Goal: Task Accomplishment & Management: Complete application form

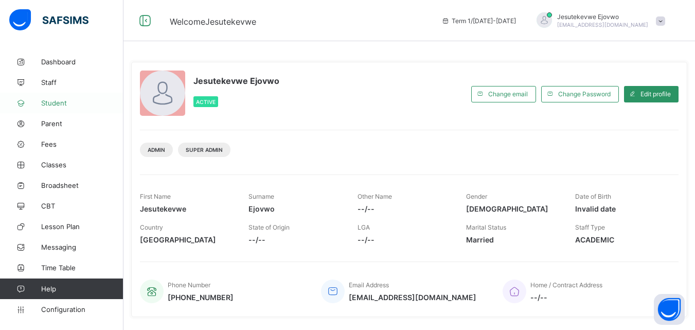
click at [52, 99] on span "Student" at bounding box center [82, 103] width 82 height 8
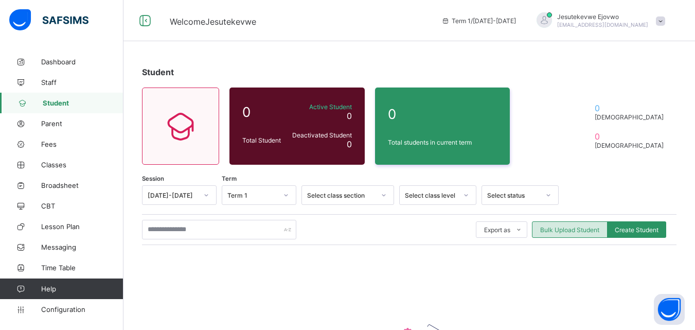
click at [581, 230] on span "Bulk Upload Student" at bounding box center [569, 230] width 59 height 8
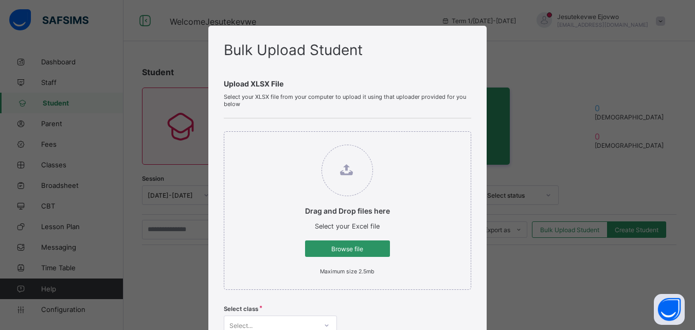
click at [581, 232] on div "Bulk Upload Student Upload XLSX File Select your XLSX file from your computer t…" at bounding box center [347, 165] width 695 height 330
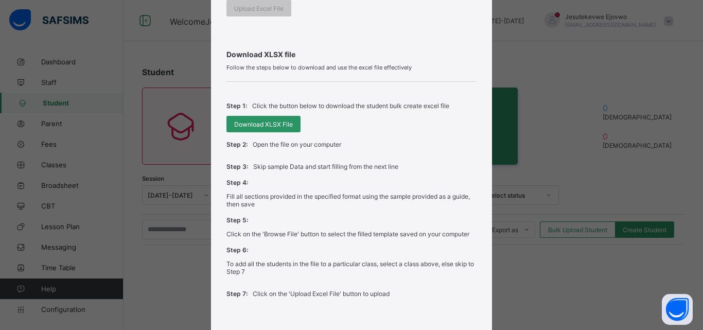
scroll to position [257, 0]
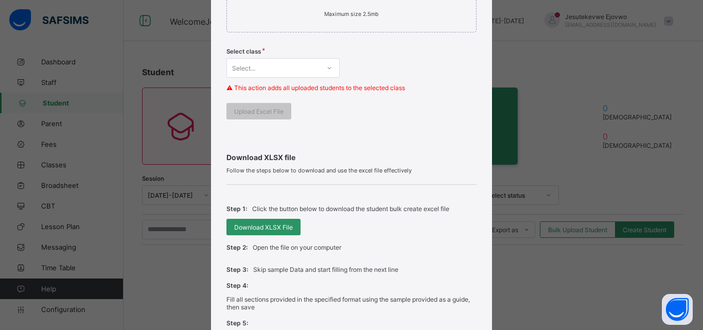
click at [302, 65] on div "Select..." at bounding box center [273, 68] width 93 height 14
click at [323, 69] on div at bounding box center [329, 68] width 17 height 16
click at [327, 70] on icon at bounding box center [329, 68] width 6 height 10
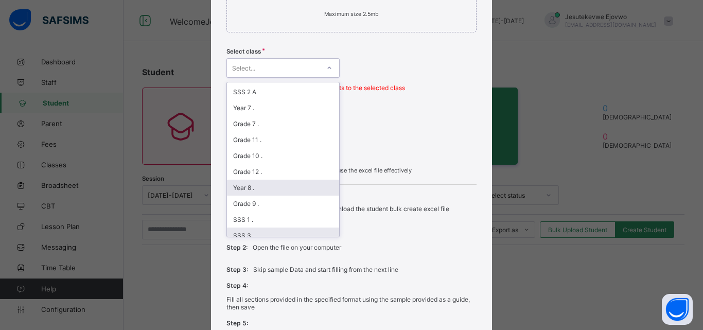
scroll to position [154, 0]
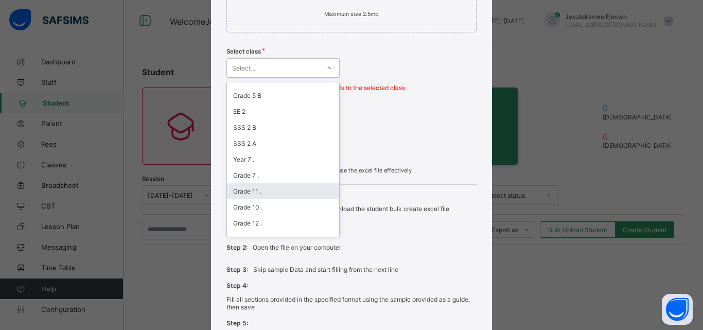
click at [64, 142] on div "Bulk Upload Student Upload XLSX File Select your XLSX file from your computer t…" at bounding box center [351, 165] width 703 height 330
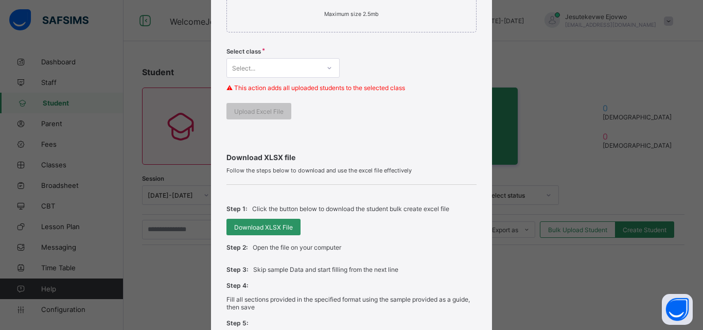
click at [67, 301] on div "Bulk Upload Student Upload XLSX File Select your XLSX file from your computer t…" at bounding box center [351, 165] width 703 height 330
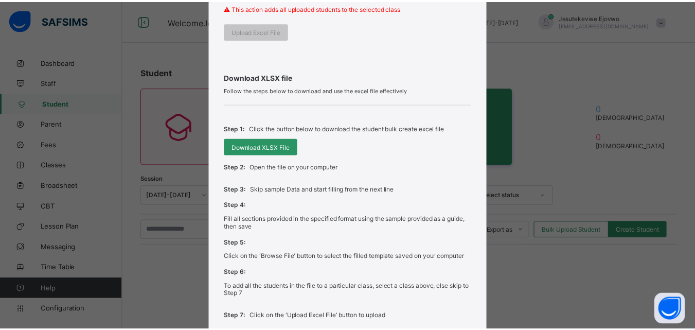
scroll to position [426, 0]
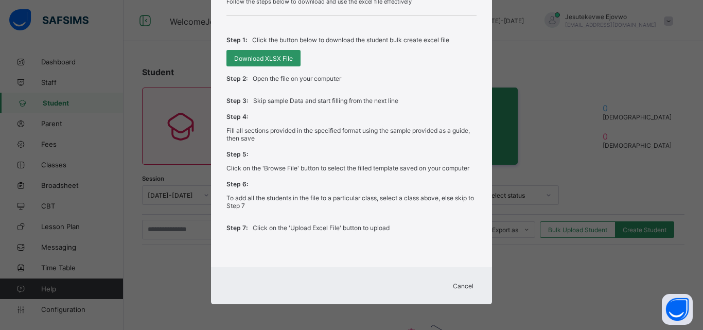
click at [454, 279] on div "Cancel" at bounding box center [463, 285] width 37 height 16
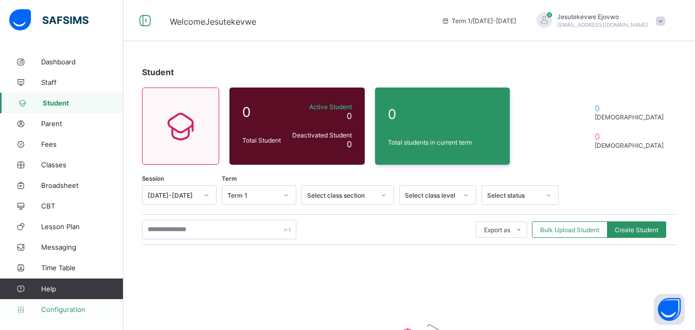
click at [60, 314] on link "Configuration" at bounding box center [61, 309] width 123 height 21
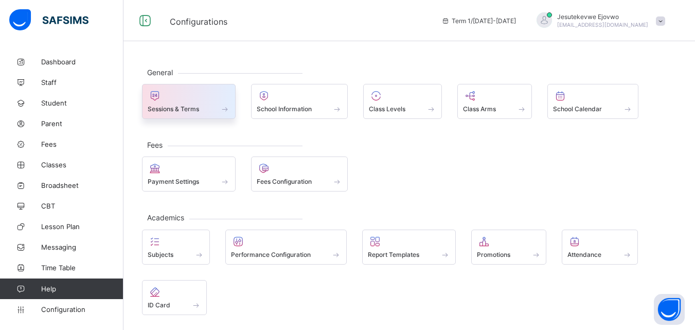
click at [188, 106] on span "Sessions & Terms" at bounding box center [173, 109] width 51 height 8
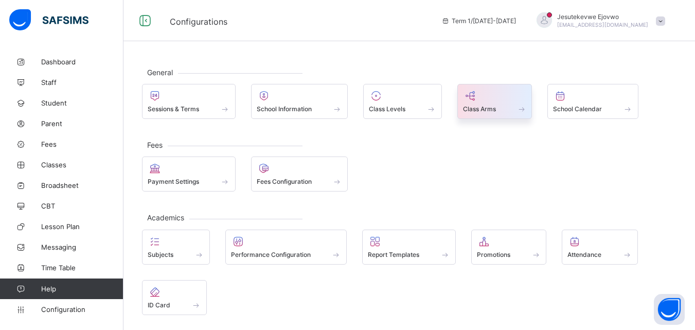
click at [500, 98] on div at bounding box center [495, 96] width 64 height 12
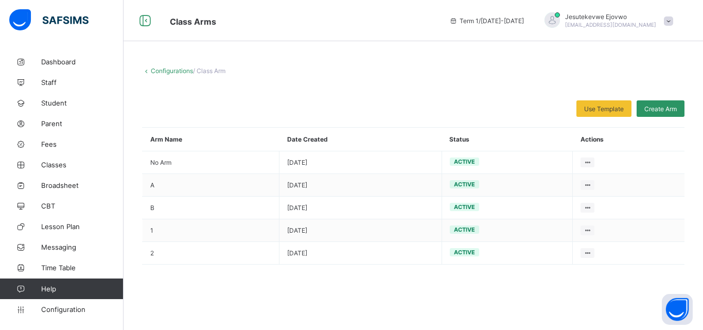
click at [178, 62] on div "Configurations / Class Arm Use Template Select from our already define template…" at bounding box center [414, 142] width 580 height 182
click at [176, 75] on div "Configurations / Class Arm Use Template Select from our already define template…" at bounding box center [414, 142] width 580 height 182
click at [177, 69] on link "Configurations" at bounding box center [172, 71] width 42 height 8
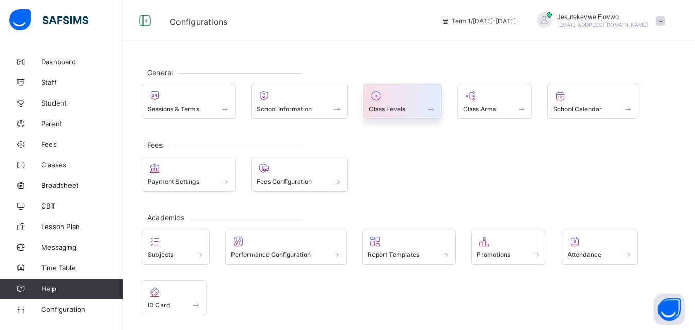
click at [399, 112] on span "Class Levels" at bounding box center [387, 109] width 37 height 8
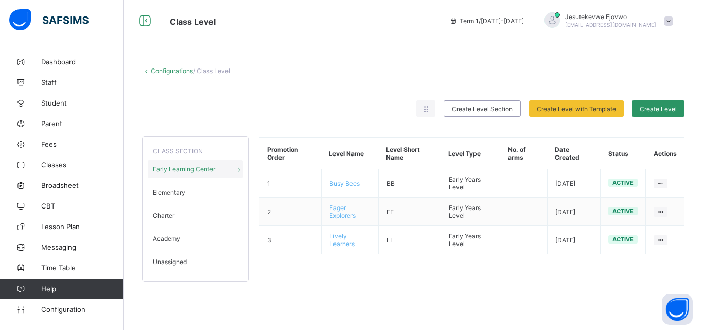
click at [182, 71] on link "Configurations" at bounding box center [172, 71] width 42 height 8
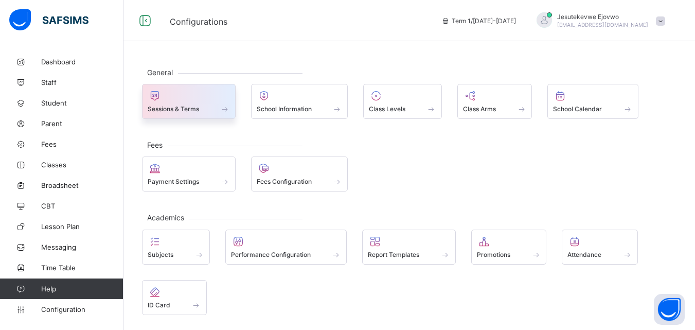
click at [216, 107] on div "Sessions & Terms" at bounding box center [189, 108] width 82 height 9
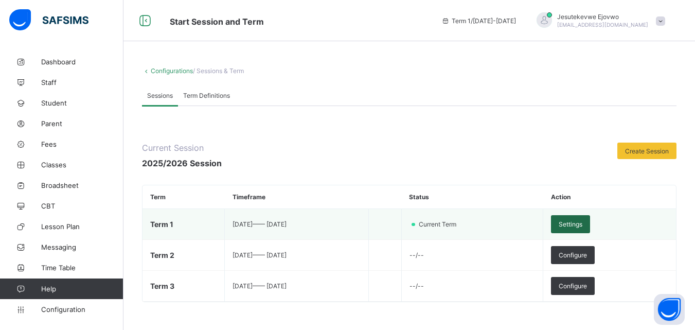
click at [590, 231] on div "Settings" at bounding box center [570, 224] width 39 height 18
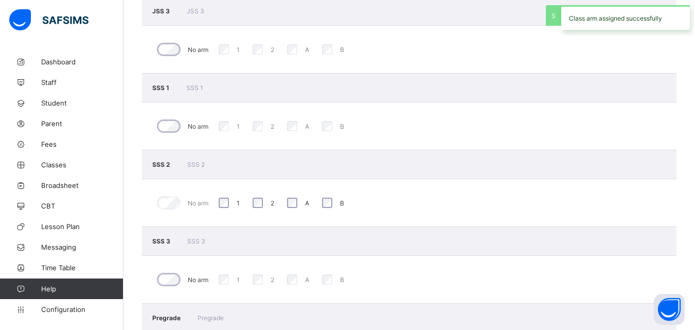
scroll to position [1558, 0]
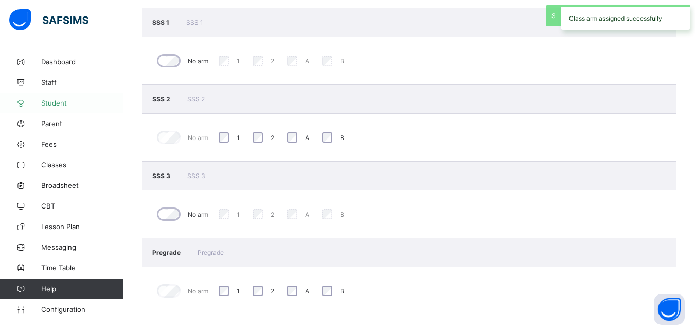
click at [82, 102] on span "Student" at bounding box center [82, 103] width 82 height 8
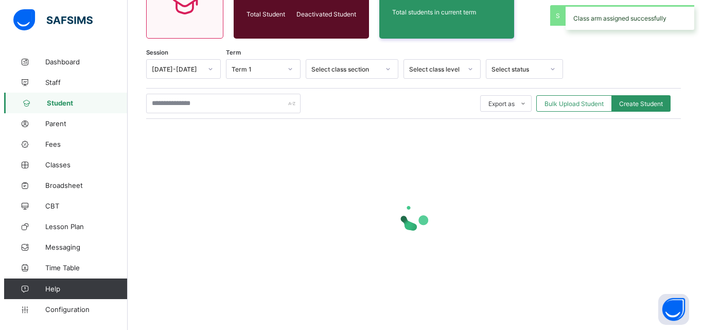
scroll to position [133, 0]
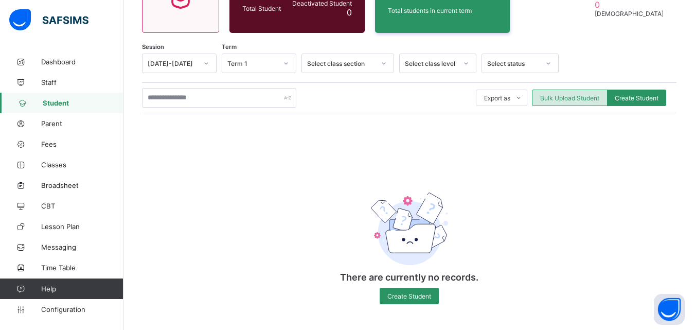
click at [600, 100] on span "Bulk Upload Student" at bounding box center [569, 98] width 59 height 8
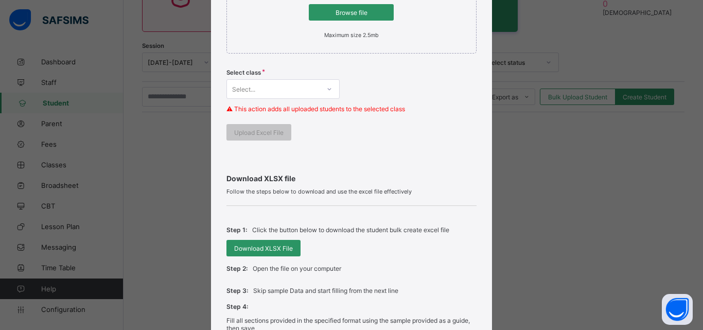
scroll to position [257, 0]
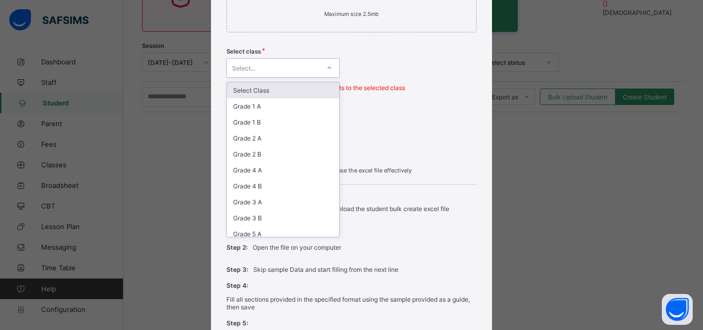
click at [284, 62] on div "Select..." at bounding box center [273, 68] width 93 height 14
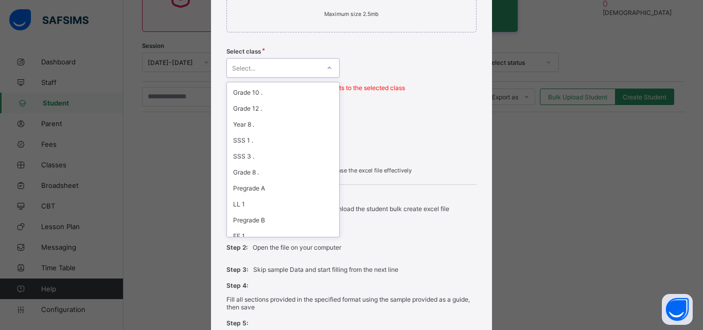
scroll to position [309, 0]
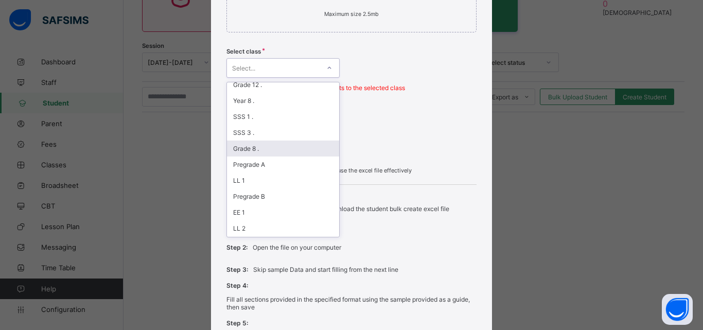
click at [261, 149] on div "Grade 8 ." at bounding box center [283, 149] width 112 height 16
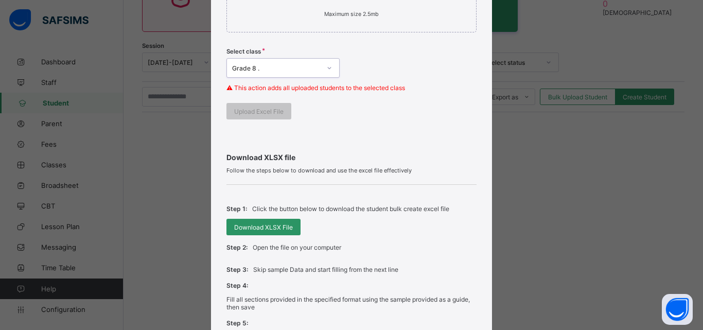
click at [271, 67] on div "Grade 8 ." at bounding box center [276, 68] width 89 height 8
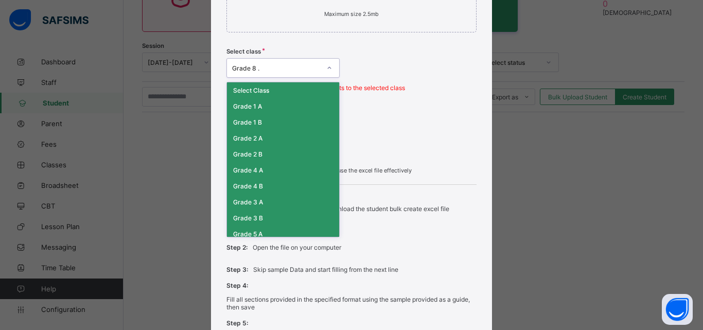
click at [265, 166] on div "Grade 4 A" at bounding box center [283, 170] width 112 height 16
click at [326, 69] on icon at bounding box center [329, 68] width 6 height 10
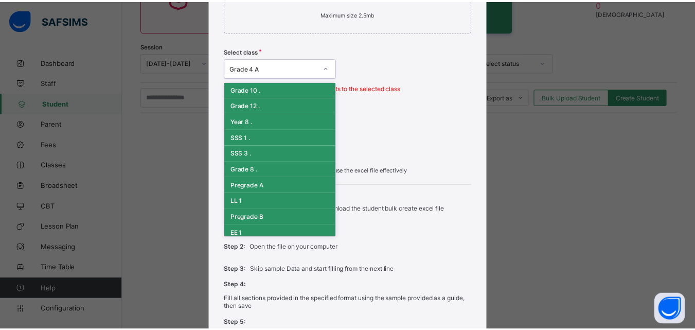
scroll to position [237, 0]
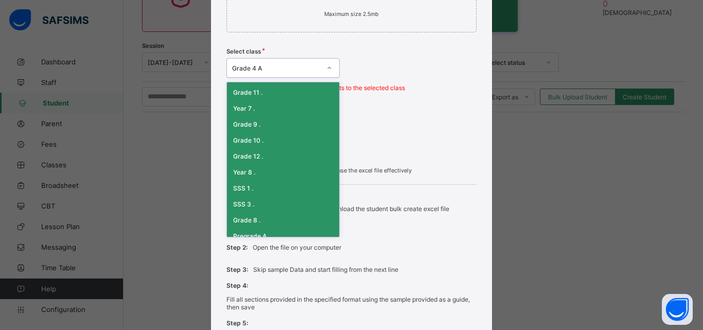
click at [253, 124] on div "Grade 9 ." at bounding box center [283, 124] width 112 height 16
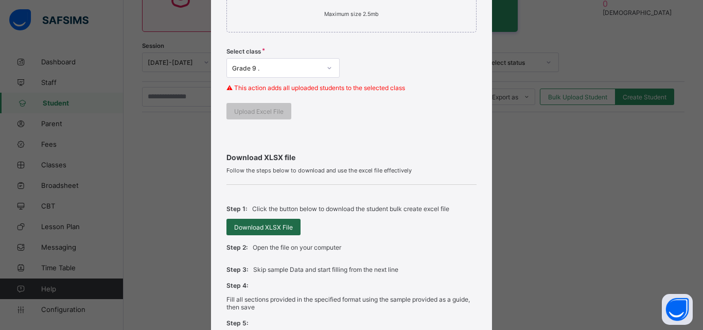
click at [264, 225] on span "Download XLSX File" at bounding box center [263, 227] width 59 height 8
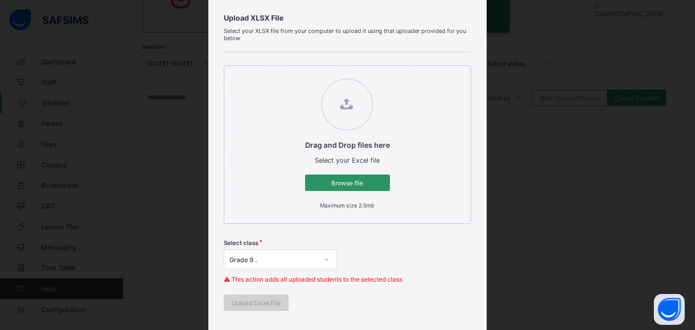
scroll to position [51, 0]
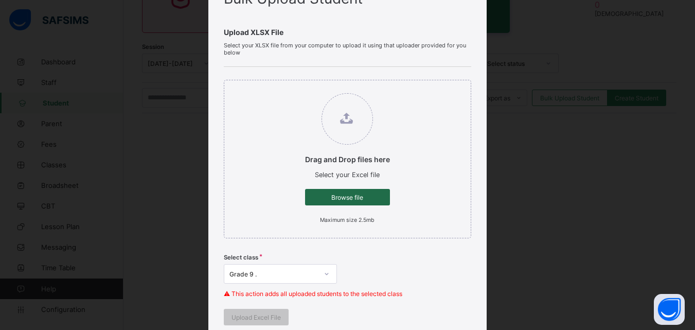
click at [345, 192] on div "Browse file" at bounding box center [347, 197] width 85 height 16
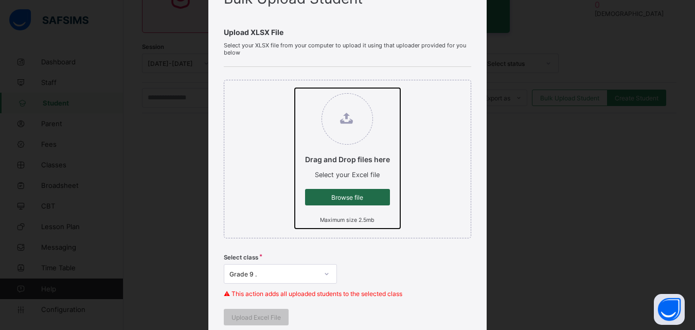
click at [295, 88] on input "Drag and Drop files here Select your Excel file Browse file Maximum size 2.5mb" at bounding box center [295, 88] width 0 height 0
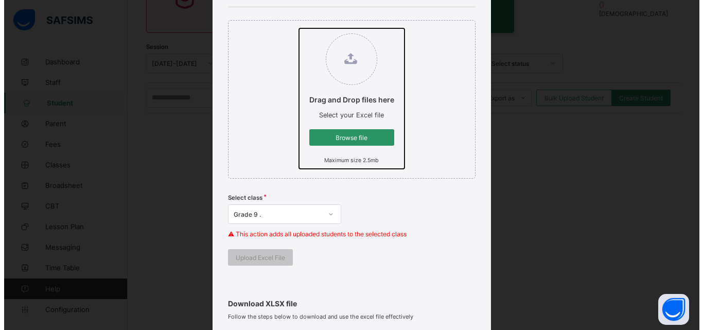
scroll to position [154, 0]
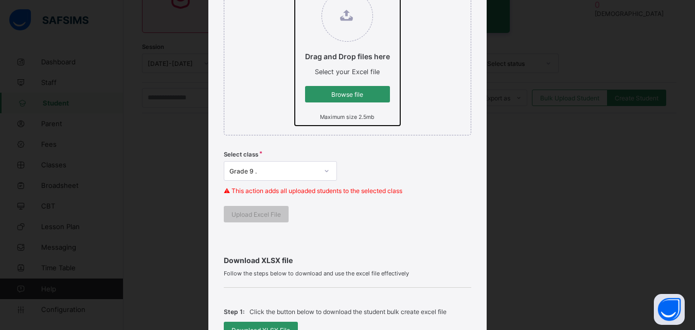
type input "**********"
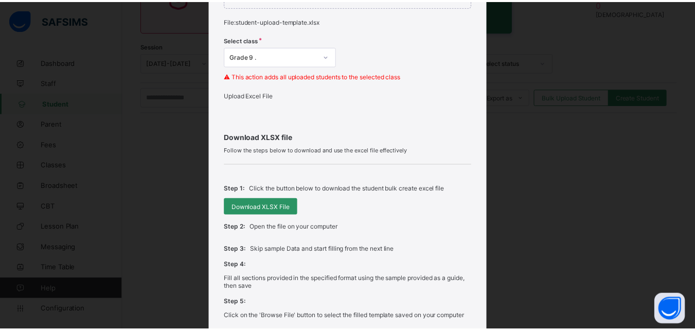
scroll to position [257, 0]
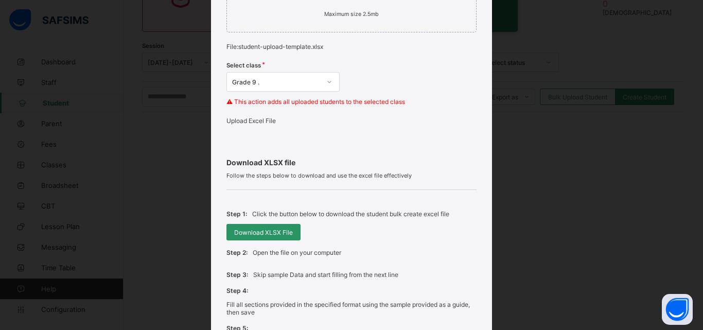
click at [271, 125] on span "Upload Excel File" at bounding box center [250, 121] width 49 height 8
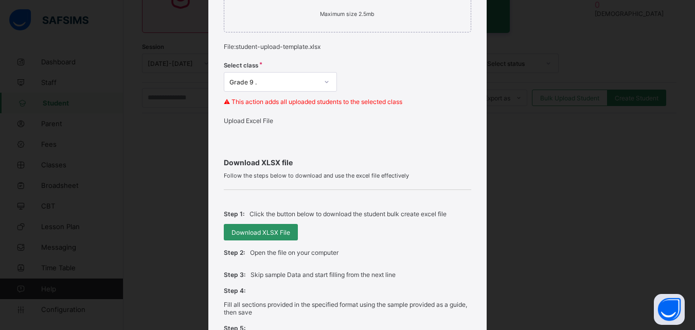
click at [246, 125] on span "Upload Excel File" at bounding box center [248, 121] width 49 height 8
click at [247, 125] on span "Upload Excel File" at bounding box center [248, 121] width 49 height 8
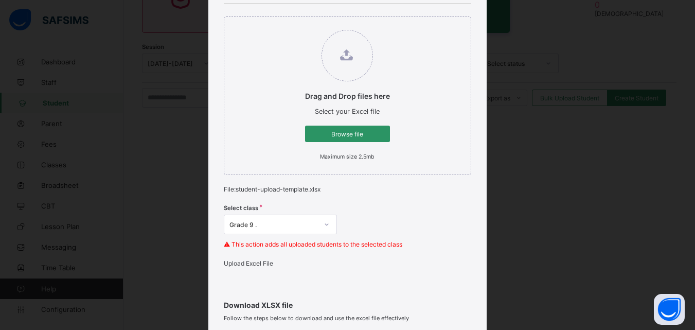
scroll to position [103, 0]
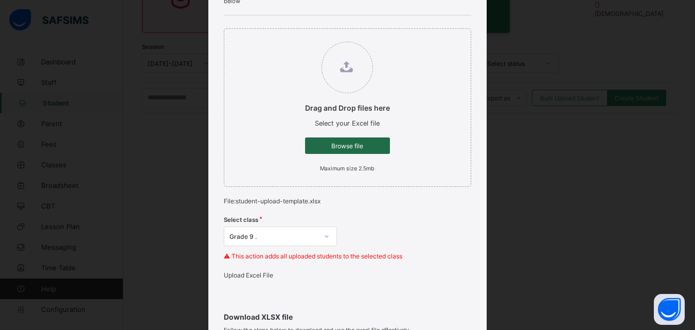
click at [356, 147] on span "Browse file" at bounding box center [347, 146] width 69 height 8
click at [295, 37] on input "Drag and Drop files here Select your Excel file Browse file Maximum size 2.5mb" at bounding box center [295, 37] width 0 height 0
click at [260, 274] on div "Upload Excel File" at bounding box center [347, 275] width 247 height 8
click at [250, 125] on div "Drag and Drop files here Select your Excel file Browse file Maximum size 2.5mb" at bounding box center [347, 107] width 247 height 159
click at [254, 279] on span "Upload Excel File" at bounding box center [248, 275] width 49 height 8
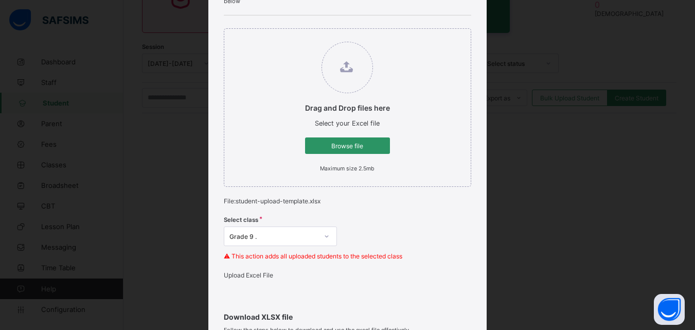
click at [254, 279] on div "Upload Excel File" at bounding box center [347, 275] width 247 height 8
click at [254, 279] on span "Upload Excel File" at bounding box center [248, 275] width 49 height 8
click at [371, 204] on p "File: student-upload-template.xlsx" at bounding box center [347, 201] width 247 height 8
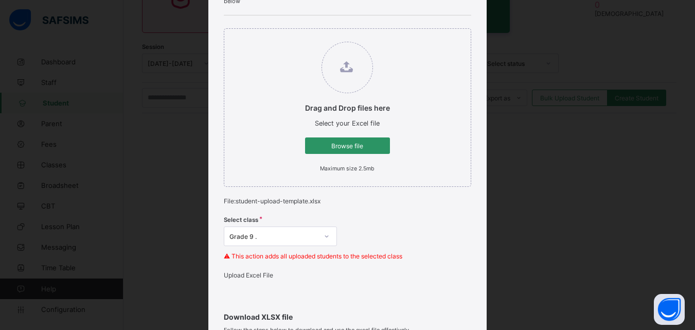
click at [260, 276] on span "Upload Excel File" at bounding box center [248, 275] width 49 height 8
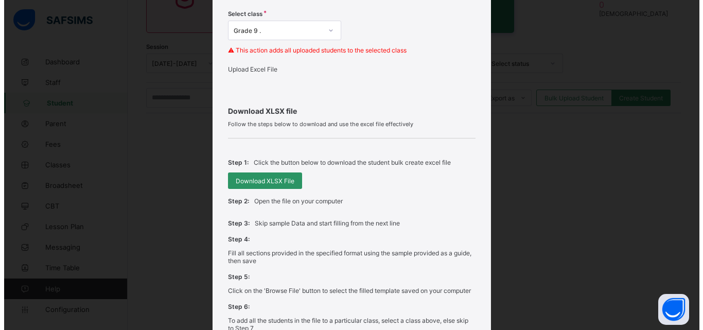
scroll to position [440, 0]
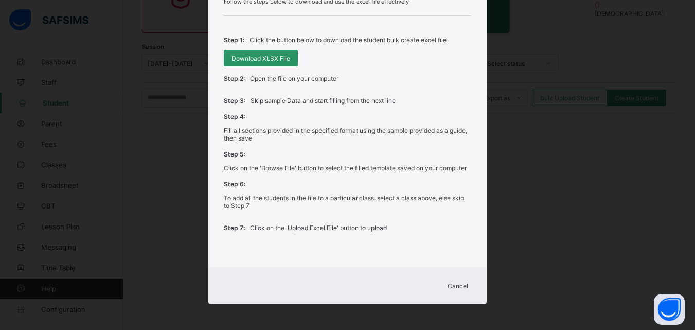
click at [459, 285] on span "Cancel" at bounding box center [458, 286] width 21 height 8
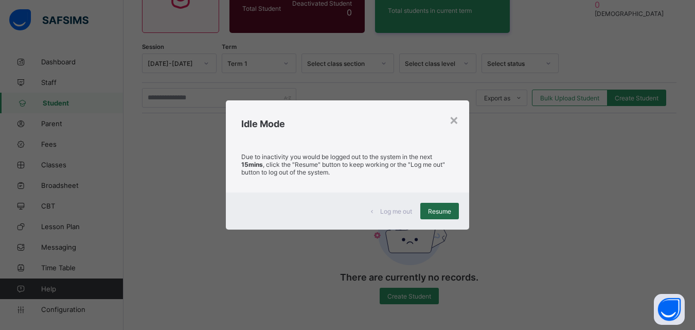
click at [444, 208] on span "Resume" at bounding box center [439, 211] width 23 height 8
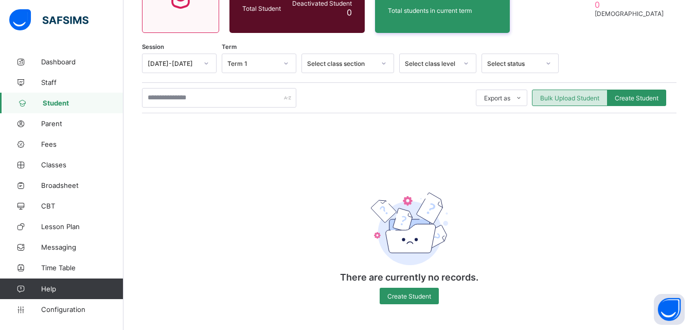
click at [583, 101] on div "Bulk Upload Student" at bounding box center [570, 98] width 76 height 16
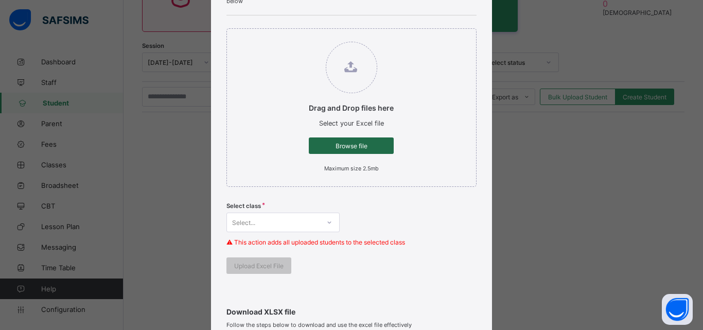
scroll to position [154, 0]
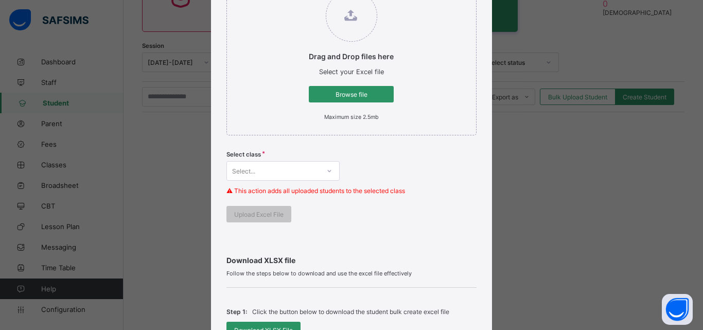
click at [316, 173] on div "Select..." at bounding box center [282, 171] width 113 height 20
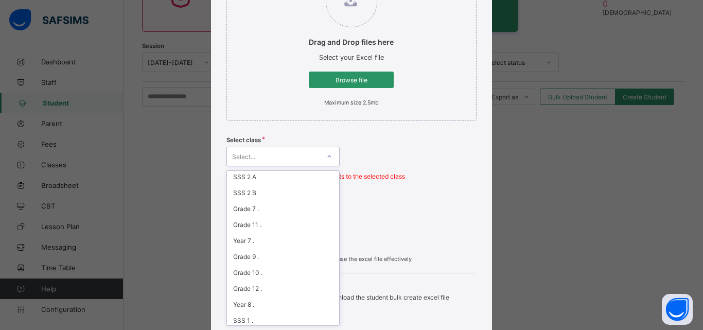
scroll to position [206, 0]
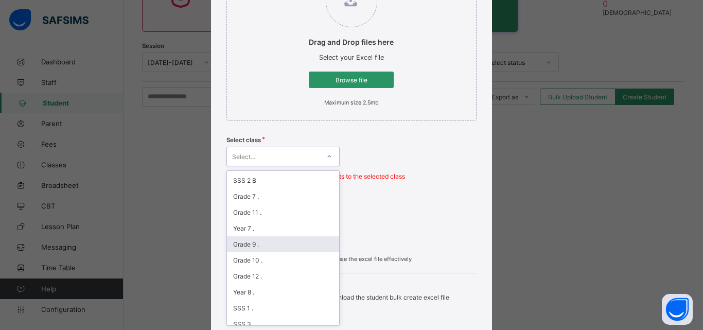
click at [262, 246] on div "Grade 9 ." at bounding box center [283, 244] width 112 height 16
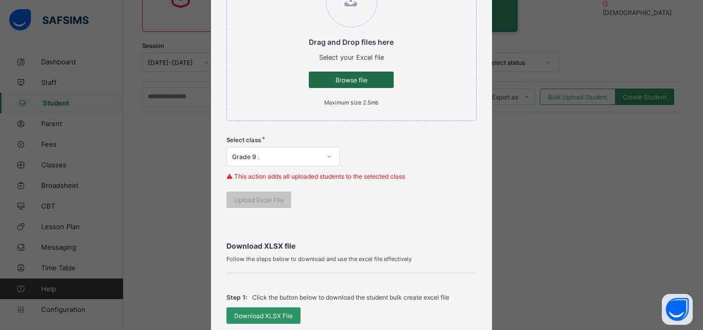
click at [352, 80] on span "Browse file" at bounding box center [351, 80] width 69 height 8
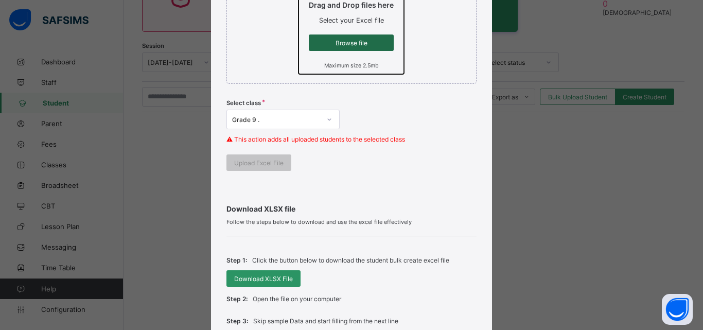
type input "**********"
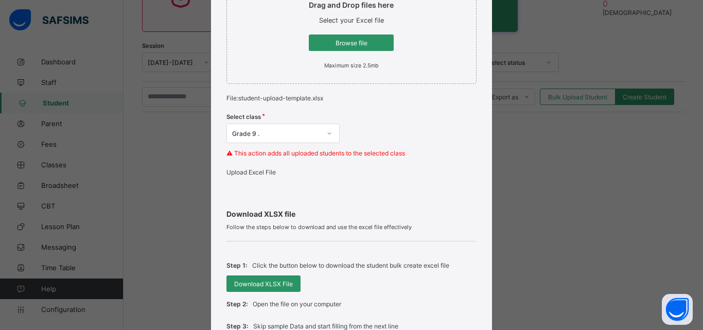
click at [253, 172] on div "Upload Excel File" at bounding box center [351, 172] width 250 height 8
